Goal: Use online tool/utility: Utilize a website feature to perform a specific function

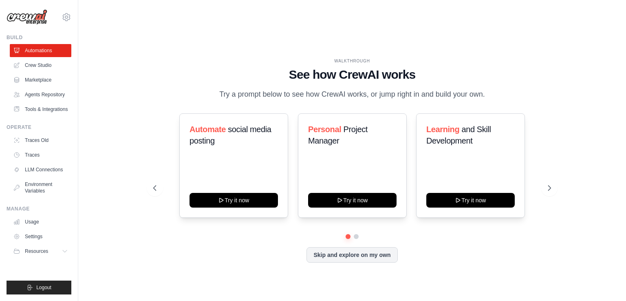
click at [359, 234] on div at bounding box center [352, 236] width 398 height 5
click at [355, 233] on button at bounding box center [356, 236] width 7 height 7
click at [348, 233] on button at bounding box center [348, 236] width 6 height 6
click at [43, 66] on link "Crew Studio" at bounding box center [41, 65] width 61 height 13
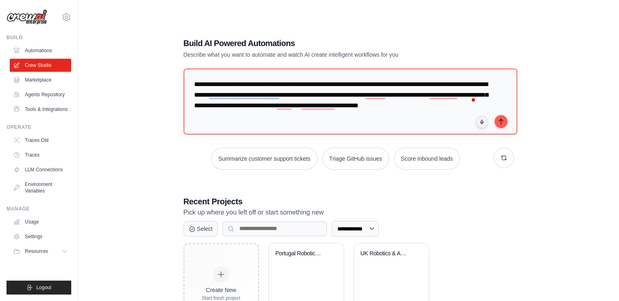
type textarea "**********"
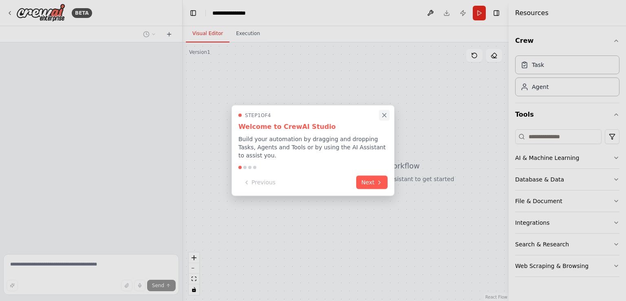
click at [384, 117] on icon "Close walkthrough" at bounding box center [384, 115] width 4 height 4
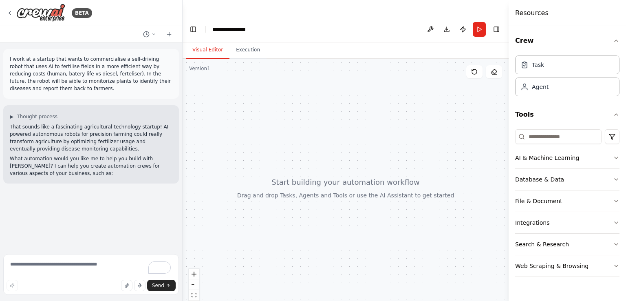
click at [62, 79] on p "I work at a startup that wants to commercialise a self-driving robot that uses …" at bounding box center [91, 73] width 163 height 37
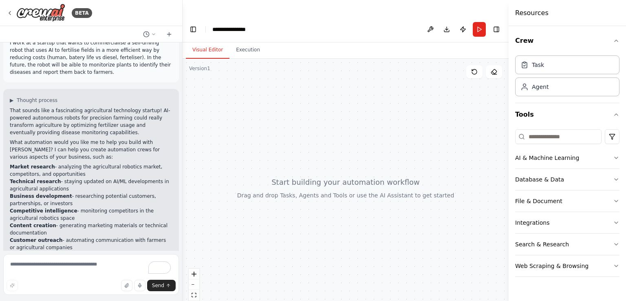
scroll to position [42, 0]
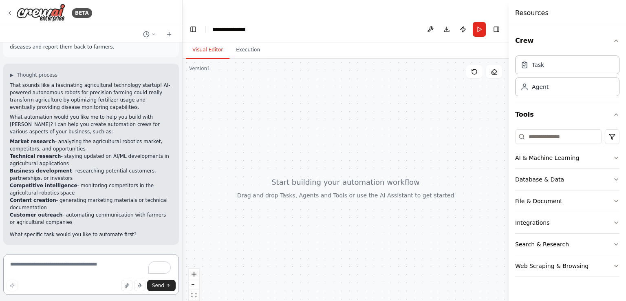
click at [57, 262] on textarea "To enrich screen reader interactions, please activate Accessibility in Grammarl…" at bounding box center [91, 274] width 176 height 41
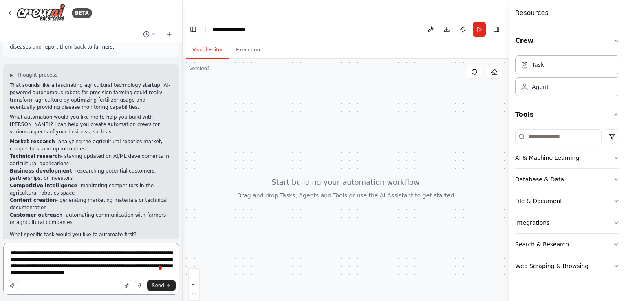
type textarea "**********"
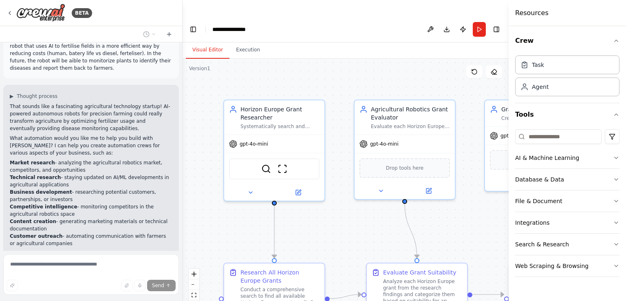
scroll to position [0, 0]
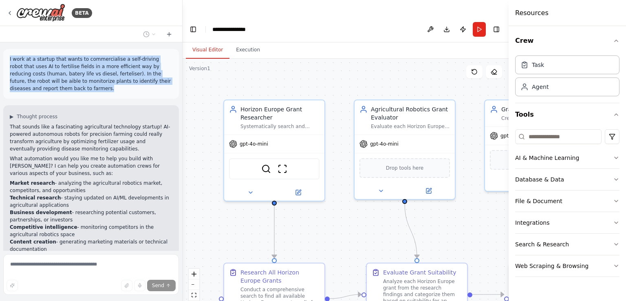
drag, startPoint x: 9, startPoint y: 61, endPoint x: 57, endPoint y: 88, distance: 55.4
click at [57, 88] on div "I work at a startup that wants to commercialise a self-driving robot that uses …" at bounding box center [91, 74] width 176 height 50
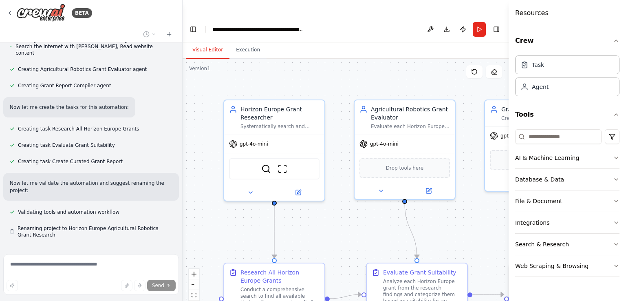
copy p "I work at a startup that wants to commercialise a self-driving robot that uses …"
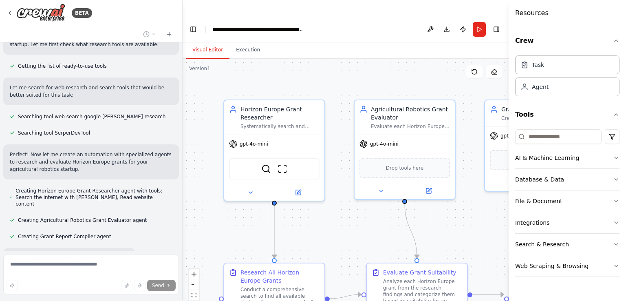
scroll to position [328, 0]
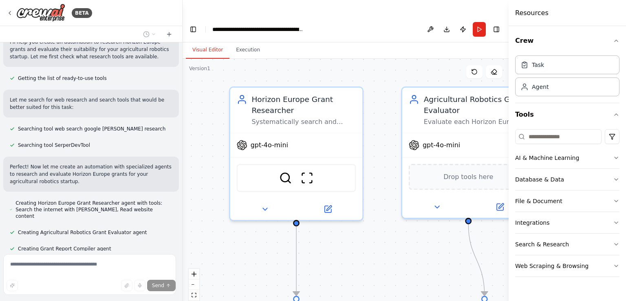
drag, startPoint x: 180, startPoint y: 158, endPoint x: 186, endPoint y: 128, distance: 31.2
click at [186, 128] on div "BETA I work at a startup that wants to commercialise a self-driving robot that …" at bounding box center [313, 166] width 626 height 301
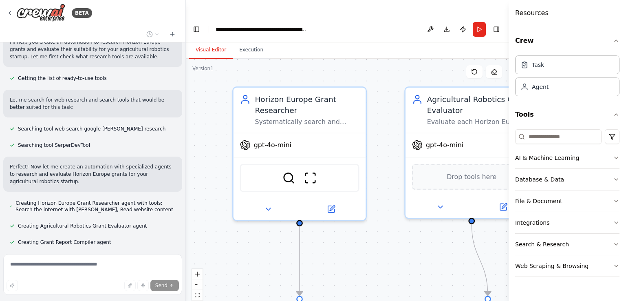
copy p "I work at a startup that wants to commercialise a self-driving robot that uses …"
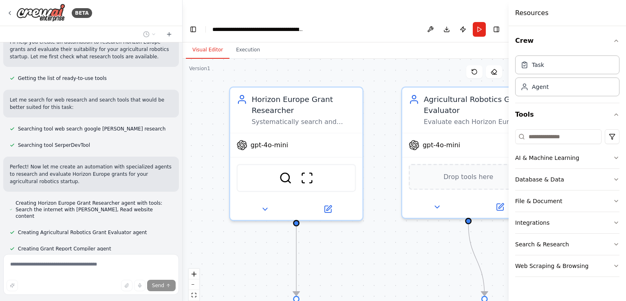
click at [182, 149] on div "BETA I work at a startup that wants to commercialise a self-driving robot that …" at bounding box center [313, 166] width 626 height 301
click at [179, 147] on div at bounding box center [180, 150] width 3 height 301
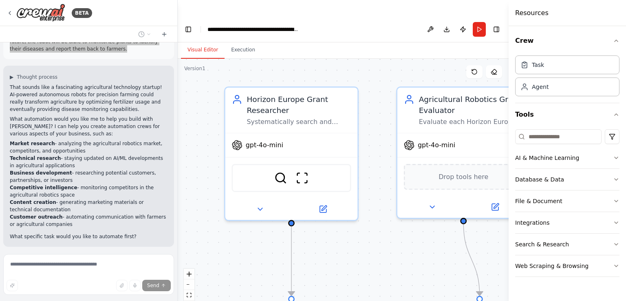
scroll to position [0, 0]
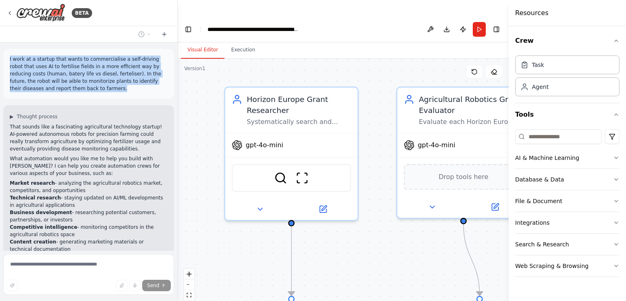
copy p "I work at a startup that wants to commercialise a self-driving robot that uses …"
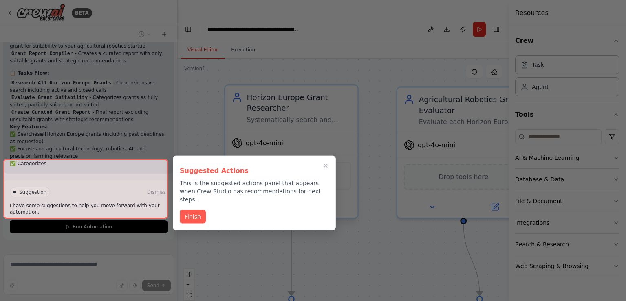
click at [323, 167] on icon "Close walkthrough" at bounding box center [325, 166] width 7 height 7
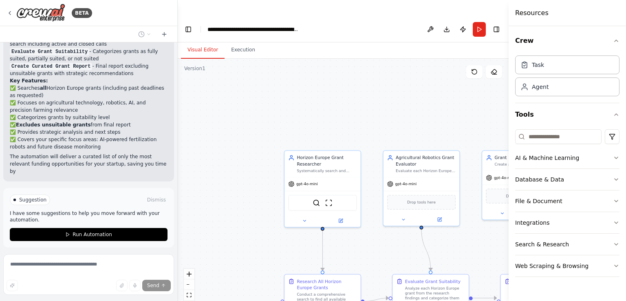
scroll to position [826, 0]
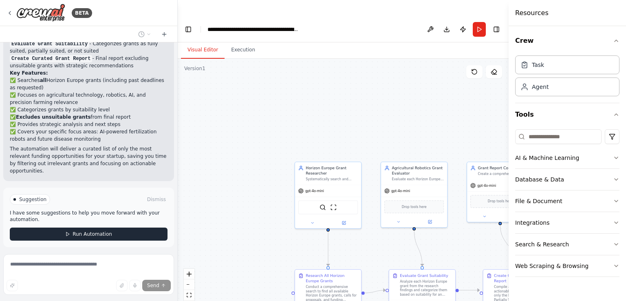
click at [106, 231] on span "Run Automation" at bounding box center [92, 234] width 40 height 7
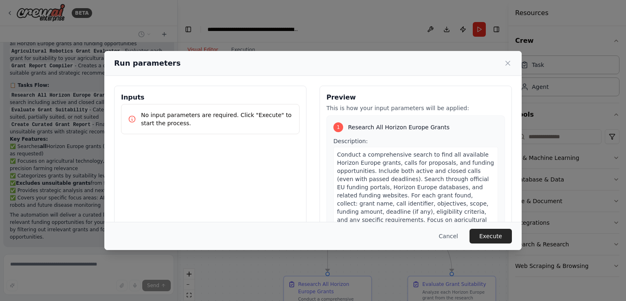
scroll to position [0, 0]
click at [176, 121] on p "No input parameters are required. Click "Execute" to start the process." at bounding box center [217, 119] width 152 height 16
click at [489, 235] on button "Execute" at bounding box center [490, 235] width 42 height 15
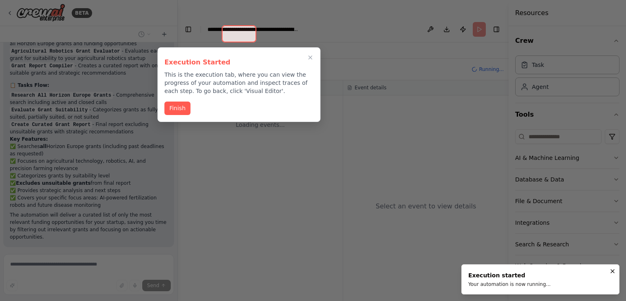
click at [173, 105] on button "Finish" at bounding box center [177, 107] width 26 height 13
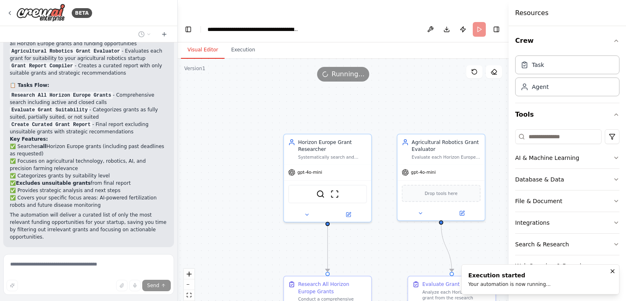
click at [204, 42] on button "Visual Editor" at bounding box center [203, 50] width 44 height 17
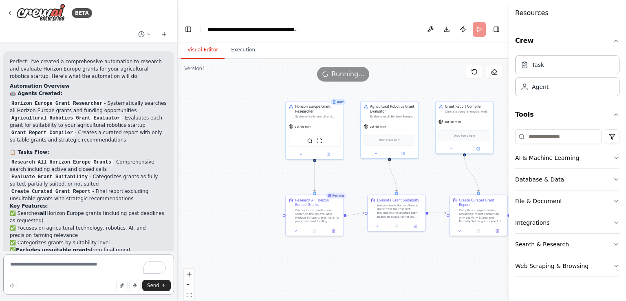
scroll to position [734, 0]
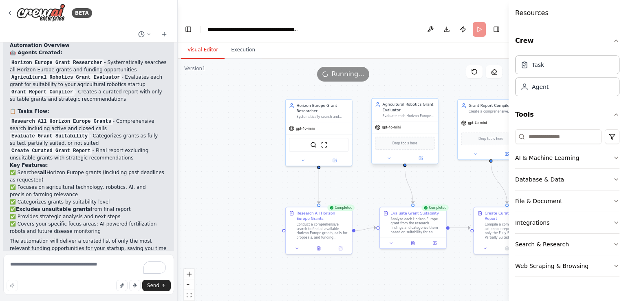
click at [394, 121] on div "gpt-4o-mini" at bounding box center [404, 127] width 66 height 12
drag, startPoint x: 404, startPoint y: 126, endPoint x: 384, endPoint y: 124, distance: 20.4
click at [384, 136] on div "Drop tools here" at bounding box center [404, 142] width 59 height 13
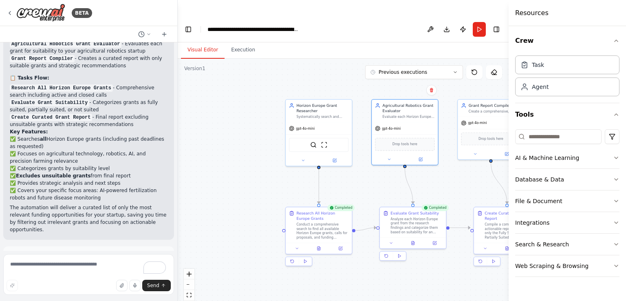
scroll to position [800, 0]
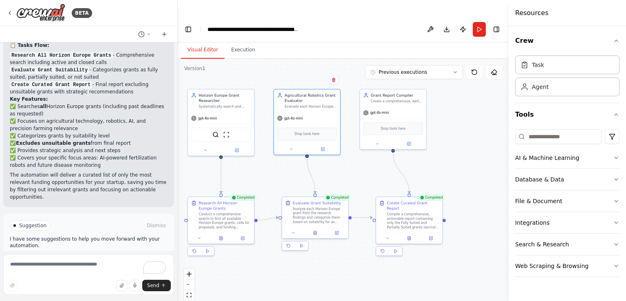
drag, startPoint x: 386, startPoint y: 274, endPoint x: 278, endPoint y: 261, distance: 108.4
click at [278, 261] on div ".deletable-edge-delete-btn { width: 20px; height: 20px; border: 0px solid #ffff…" at bounding box center [343, 188] width 331 height 258
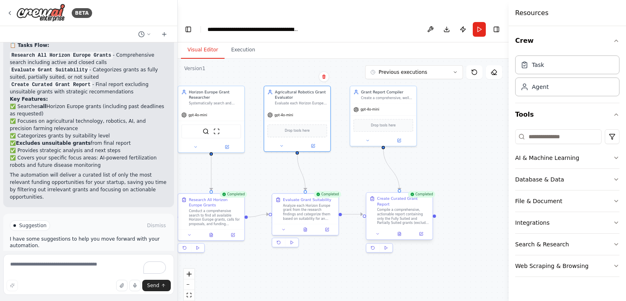
click at [422, 228] on div at bounding box center [399, 233] width 66 height 11
click at [421, 232] on icon at bounding box center [421, 233] width 2 height 2
click at [400, 228] on div at bounding box center [399, 233] width 66 height 11
click at [400, 232] on icon at bounding box center [399, 234] width 3 height 4
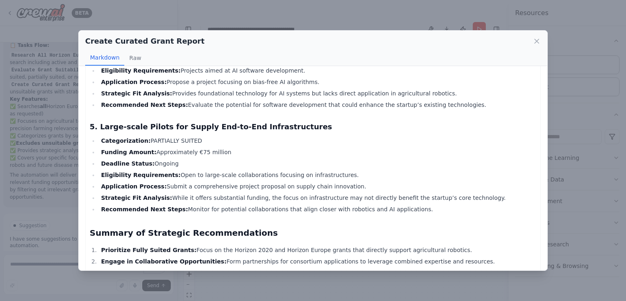
scroll to position [602, 0]
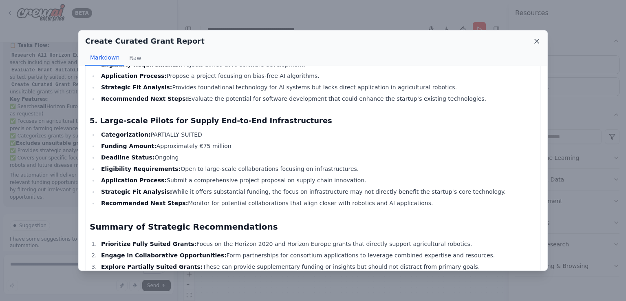
click at [537, 42] on icon at bounding box center [536, 41] width 8 height 8
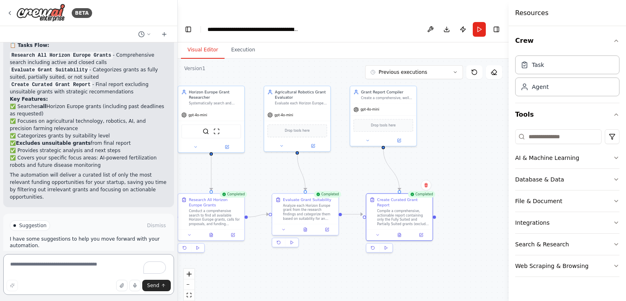
click at [57, 268] on textarea "To enrich screen reader interactions, please activate Accessibility in Grammarl…" at bounding box center [88, 274] width 171 height 41
click at [82, 257] on span "Improve automation" at bounding box center [92, 260] width 50 height 7
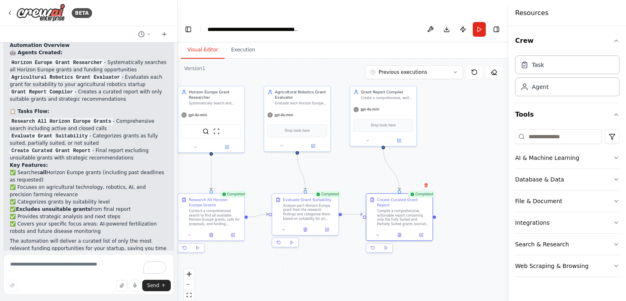
scroll to position [760, 0]
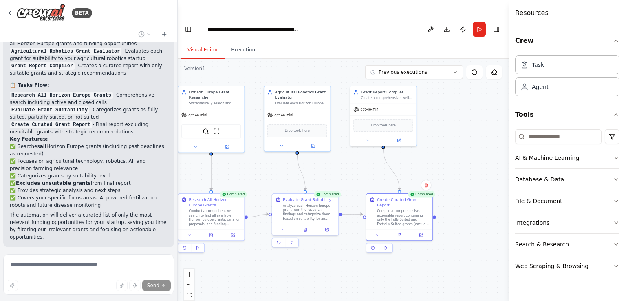
drag, startPoint x: 8, startPoint y: 224, endPoint x: 14, endPoint y: 229, distance: 7.8
click at [8, 224] on div "I work at a startup that wants to commercialise a self-driving robot that uses …" at bounding box center [88, 146] width 177 height 208
click at [18, 260] on div "Thinking..." at bounding box center [89, 263] width 158 height 7
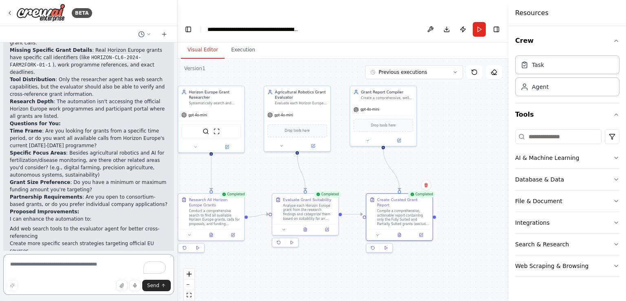
scroll to position [1053, 0]
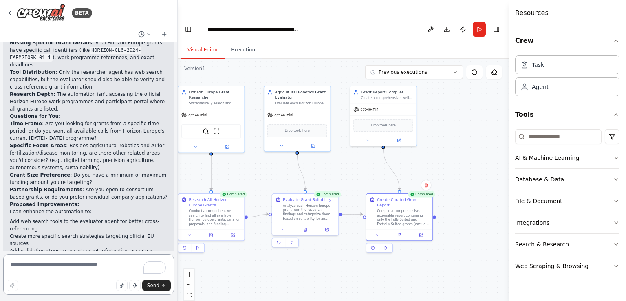
click at [44, 266] on textarea "To enrich screen reader interactions, please activate Accessibility in Grammarl…" at bounding box center [88, 274] width 171 height 41
click at [16, 266] on textarea "**********" at bounding box center [88, 274] width 171 height 41
click at [99, 264] on textarea "**********" at bounding box center [88, 274] width 171 height 41
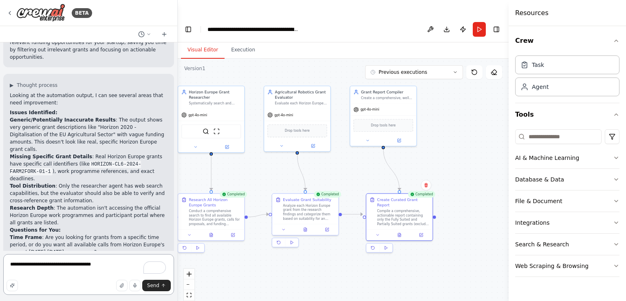
scroll to position [931, 0]
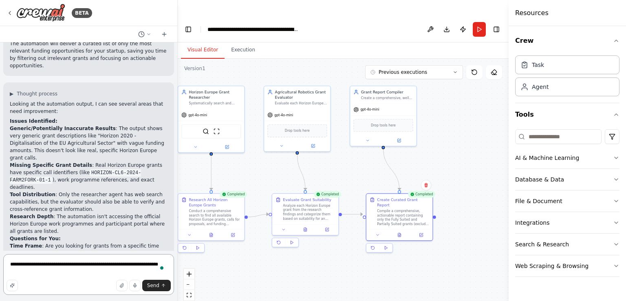
type textarea "**********"
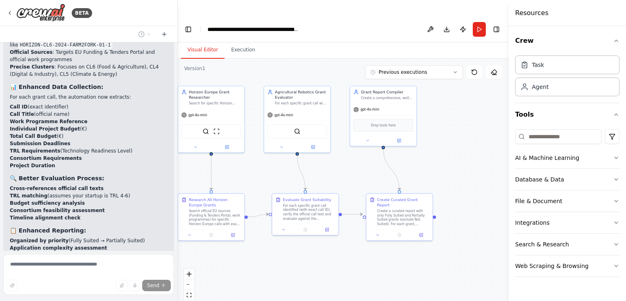
scroll to position [1745, 0]
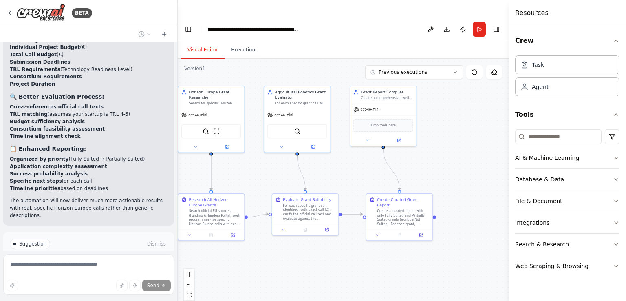
click at [99, 275] on span "Run Automation" at bounding box center [92, 278] width 40 height 7
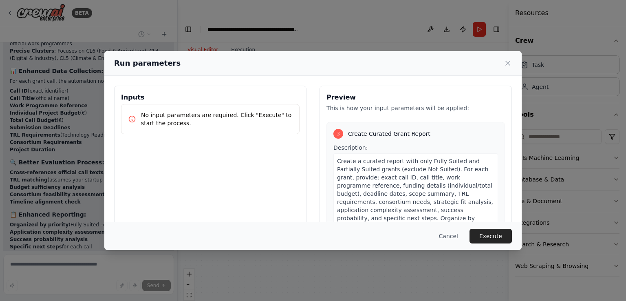
scroll to position [473, 0]
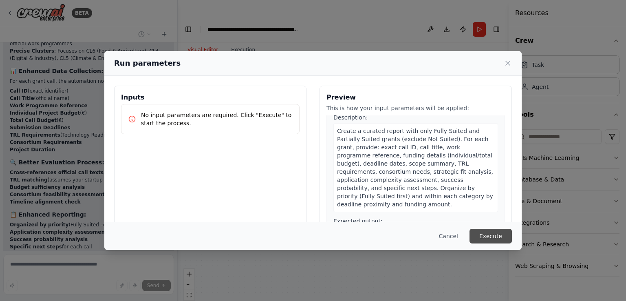
click at [493, 235] on button "Execute" at bounding box center [490, 235] width 42 height 15
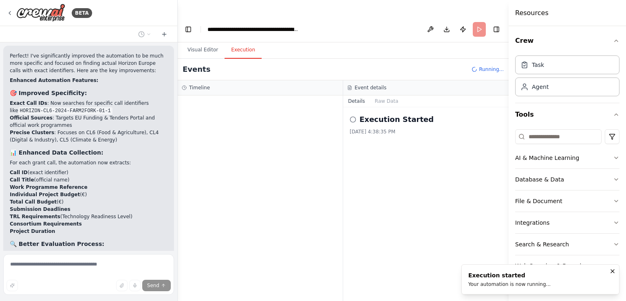
scroll to position [1680, 0]
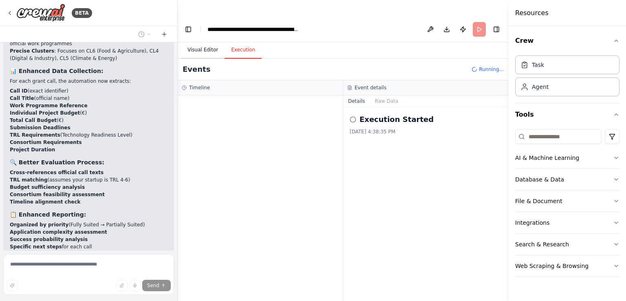
click at [213, 42] on button "Visual Editor" at bounding box center [203, 50] width 44 height 17
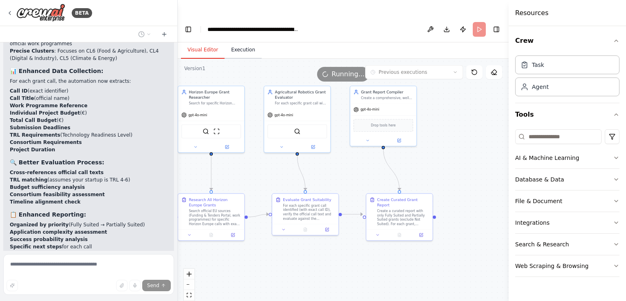
click at [241, 42] on button "Execution" at bounding box center [242, 50] width 37 height 17
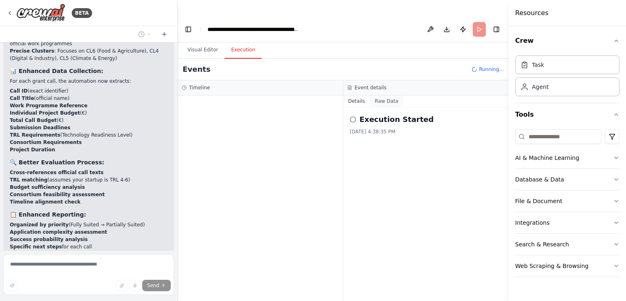
click at [382, 95] on button "Raw Data" at bounding box center [386, 100] width 33 height 11
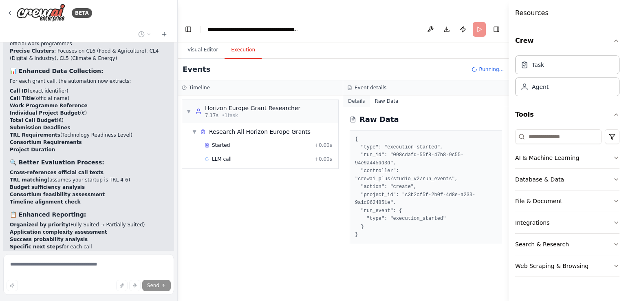
click at [350, 95] on button "Details" at bounding box center [356, 100] width 27 height 11
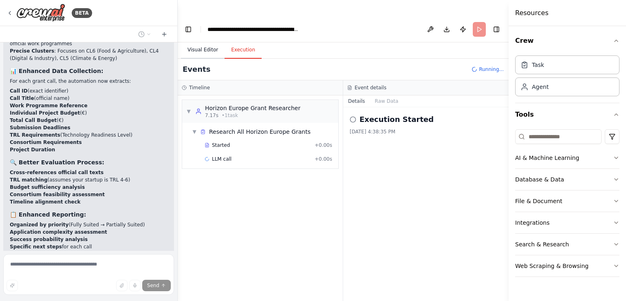
click at [196, 42] on button "Visual Editor" at bounding box center [203, 50] width 44 height 17
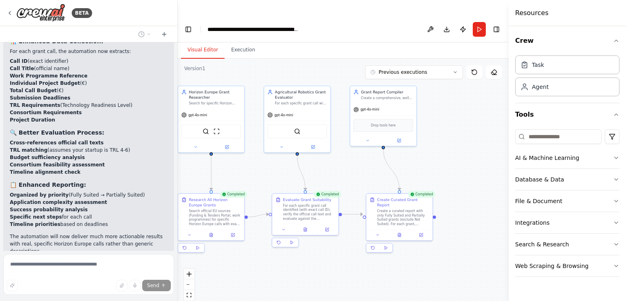
scroll to position [1745, 0]
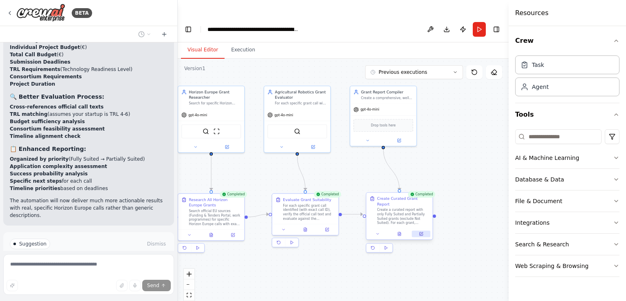
click at [424, 231] on button at bounding box center [421, 234] width 18 height 7
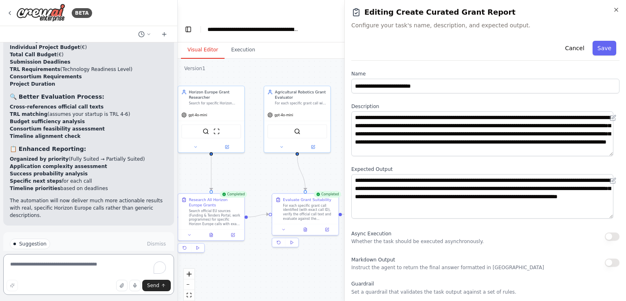
scroll to position [1719, 0]
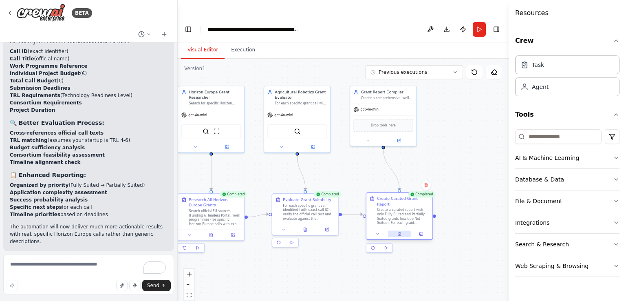
click at [400, 228] on div at bounding box center [399, 233] width 66 height 11
click at [402, 231] on button at bounding box center [399, 234] width 23 height 7
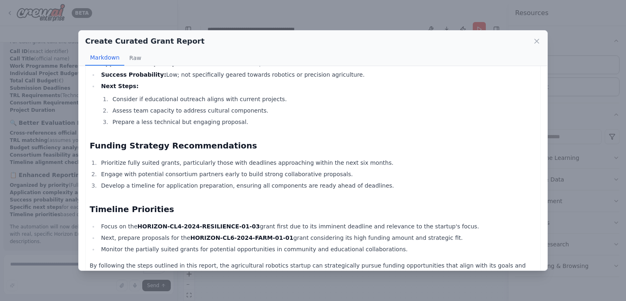
scroll to position [782, 0]
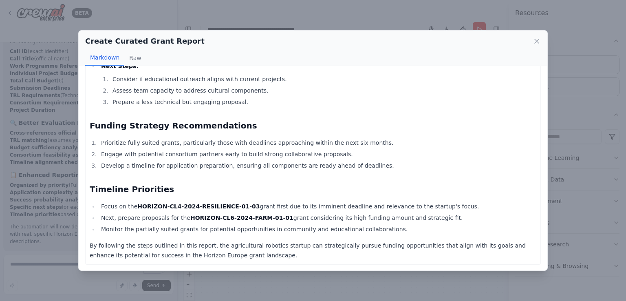
click at [408, 16] on div "Create Curated Grant Report Markdown Raw Horizon Europe Grants Report for Agric…" at bounding box center [313, 150] width 626 height 301
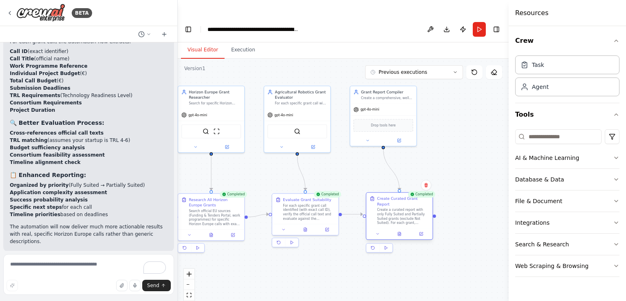
click at [399, 228] on div at bounding box center [399, 233] width 66 height 11
click at [405, 231] on button at bounding box center [399, 234] width 23 height 7
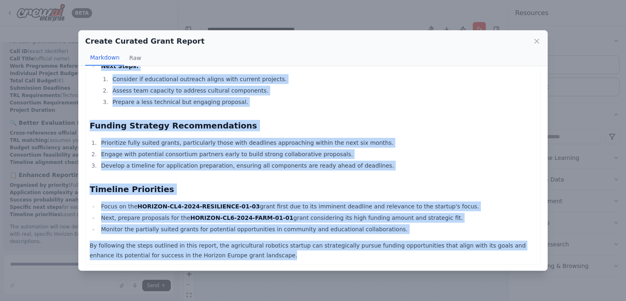
drag, startPoint x: 91, startPoint y: 85, endPoint x: 415, endPoint y: 276, distance: 376.3
click at [415, 276] on div "Create Curated Grant Report Markdown Raw Horizon Europe Grants Report for Agric…" at bounding box center [313, 150] width 626 height 301
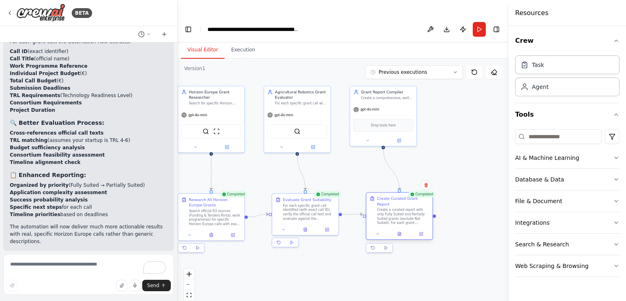
copy div "Horizon Europe Grants Report for Agricultural Robotics Startup Executive Summar…"
click at [402, 231] on button at bounding box center [399, 234] width 23 height 7
click at [396, 231] on button at bounding box center [399, 234] width 23 height 7
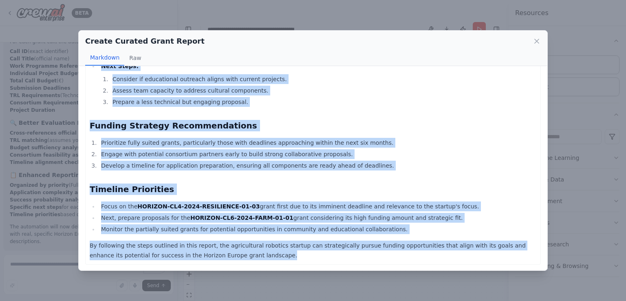
drag, startPoint x: 89, startPoint y: 87, endPoint x: 262, endPoint y: 253, distance: 239.7
copy div "Horizon Europe Grants Report for Agricultural Robotics Startup Executive Summar…"
